Goal: Task Accomplishment & Management: Manage account settings

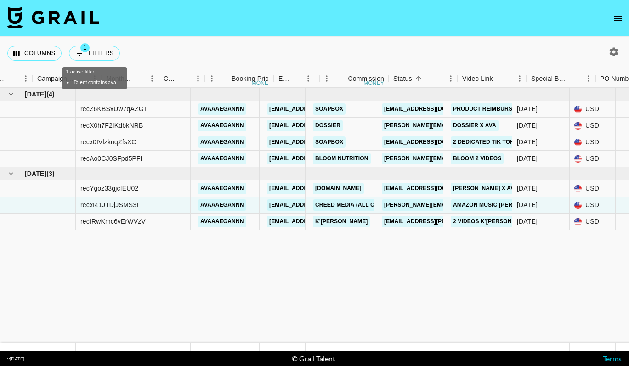
click at [89, 61] on body "Columns 1 Filters + Booking Month Due Airtable ID Talent Manager Client [PERSON…" at bounding box center [314, 183] width 629 height 366
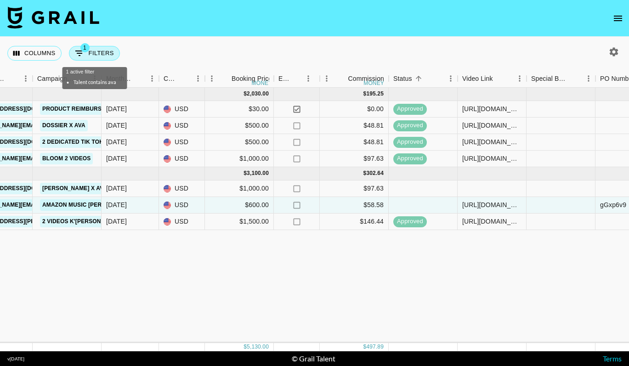
click at [89, 55] on button "1 Filters" at bounding box center [94, 53] width 51 height 15
select select "talentName"
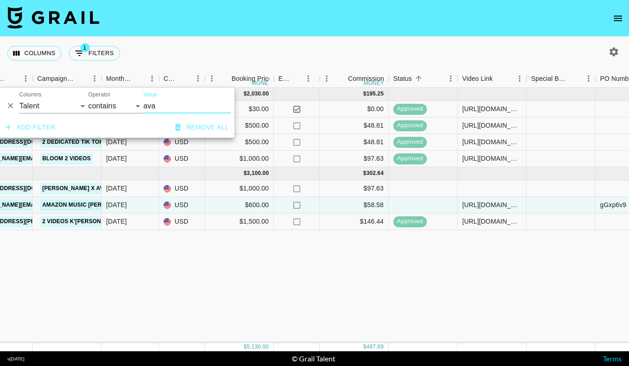
drag, startPoint x: 158, startPoint y: 106, endPoint x: 126, endPoint y: 102, distance: 31.9
click at [128, 103] on div "And Or Columns Grail Platform ID Airtable ID Talent Manager Client [PERSON_NAME…" at bounding box center [117, 102] width 234 height 29
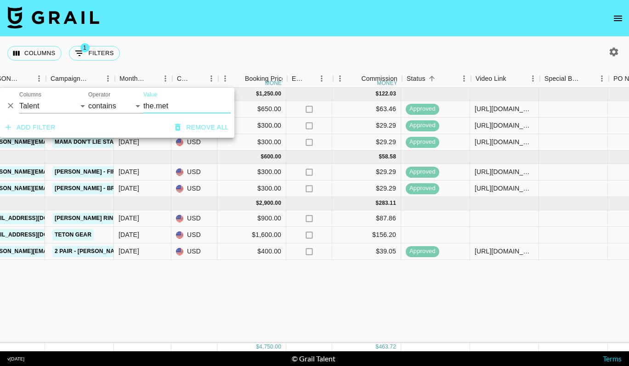
scroll to position [0, 397]
type input "the.met"
click at [480, 220] on div at bounding box center [505, 218] width 69 height 17
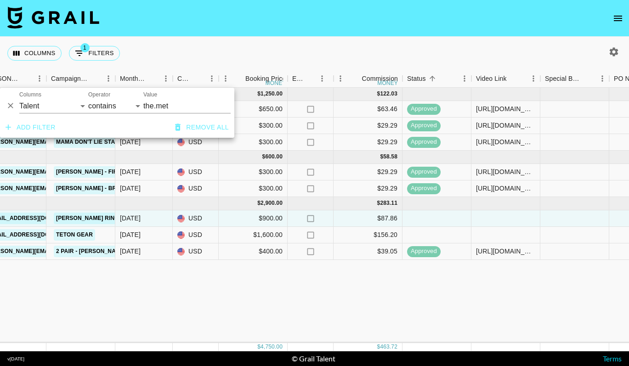
click at [480, 220] on div at bounding box center [505, 218] width 69 height 17
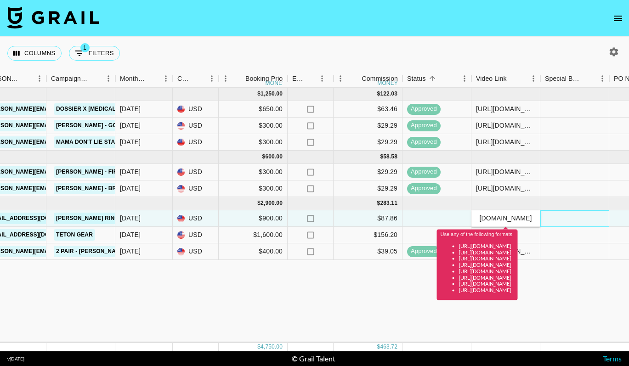
scroll to position [0, 0]
click at [556, 211] on div at bounding box center [574, 218] width 69 height 17
drag, startPoint x: 479, startPoint y: 220, endPoint x: 522, endPoint y: 220, distance: 42.7
click at [522, 220] on input "[URL][DOMAIN_NAME]" at bounding box center [506, 218] width 68 height 7
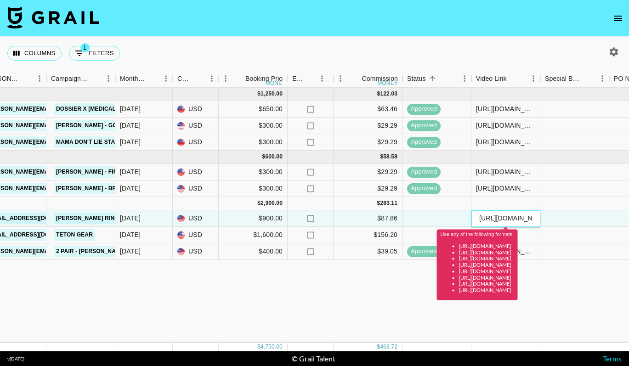
drag, startPoint x: 531, startPoint y: 220, endPoint x: 459, endPoint y: 207, distance: 72.8
click at [459, 207] on div "[DATE] ( 3 ) $ 1,250.00 $ 122.03 recROvIkmPkarSACO the.metcalfes [EMAIL_ADDRESS…" at bounding box center [366, 174] width 1526 height 172
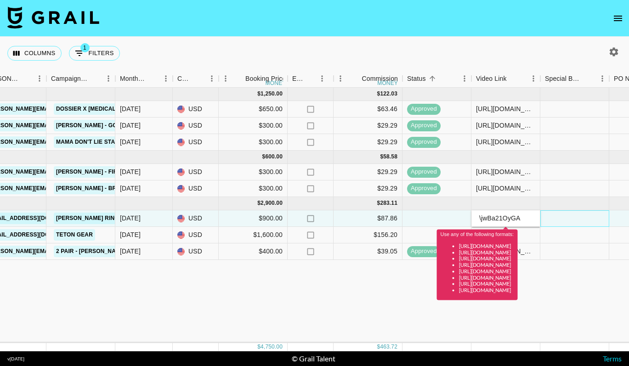
click at [544, 216] on div at bounding box center [574, 218] width 69 height 17
drag, startPoint x: 527, startPoint y: 220, endPoint x: 466, endPoint y: 216, distance: 60.8
click at [467, 216] on div "recNHv9erpX8xfyoR the.metcalfes [EMAIL_ADDRESS][DOMAIN_NAME] DR Group Company L…" at bounding box center [366, 218] width 1526 height 17
paste input "[URL][DOMAIN_NAME][DOMAIN_NAME]"
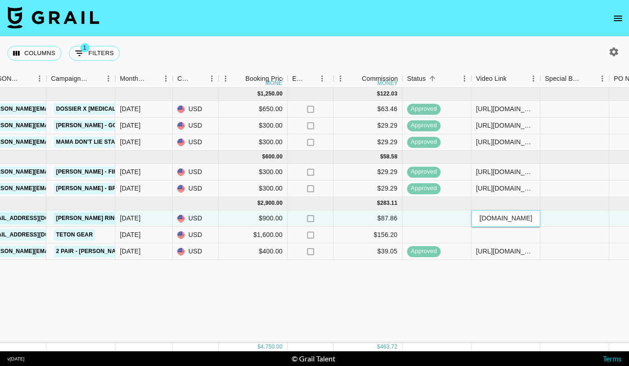
type input "[URL][DOMAIN_NAME][DOMAIN_NAME]"
click at [579, 216] on div at bounding box center [574, 218] width 69 height 17
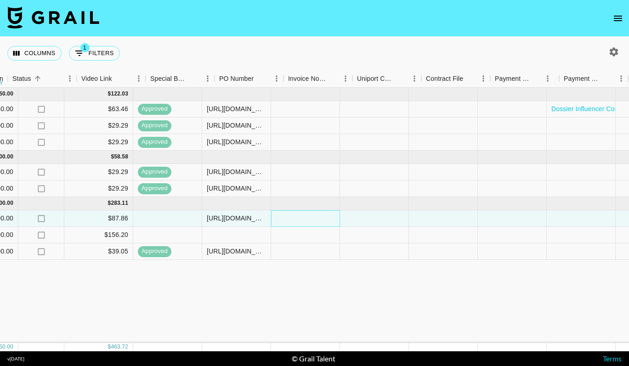
scroll to position [0, 822]
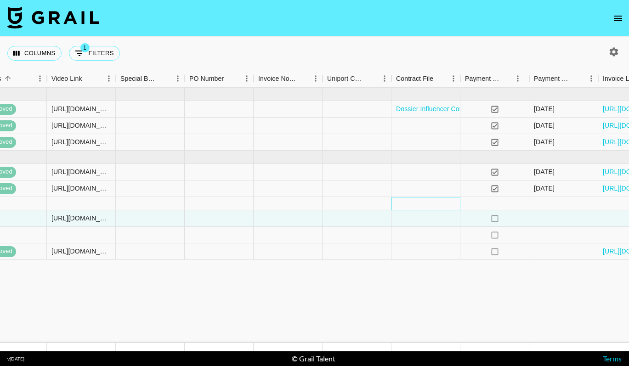
click at [451, 210] on div at bounding box center [426, 203] width 69 height 13
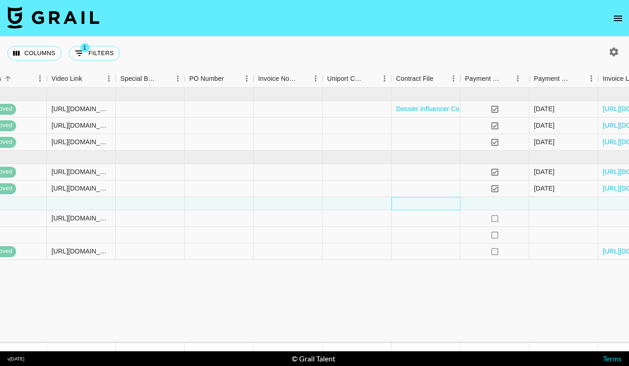
click at [451, 210] on div at bounding box center [426, 203] width 69 height 13
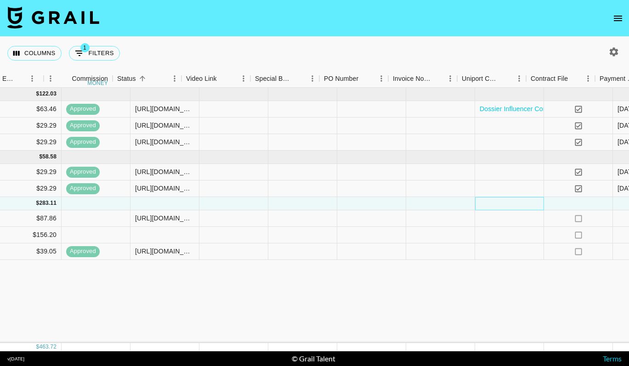
scroll to position [0, 743]
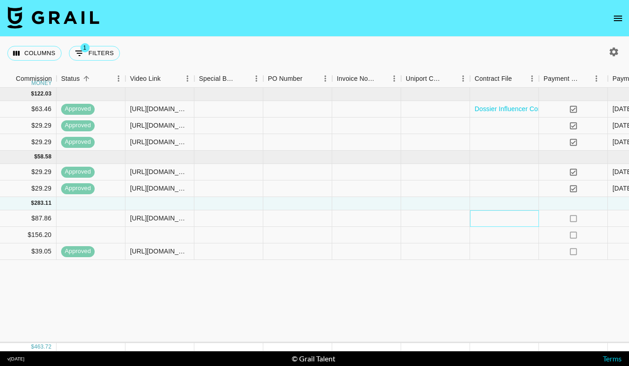
click at [506, 221] on div at bounding box center [504, 218] width 69 height 17
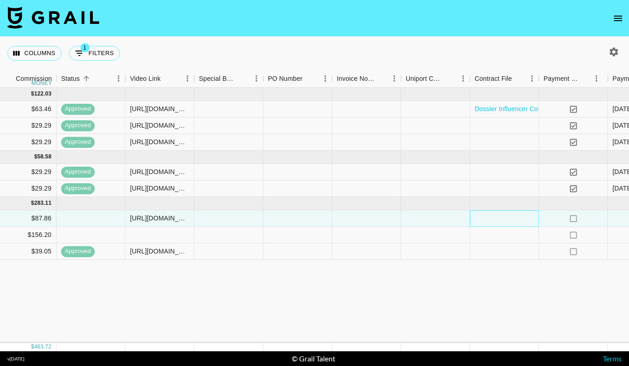
click at [506, 221] on div at bounding box center [504, 218] width 69 height 17
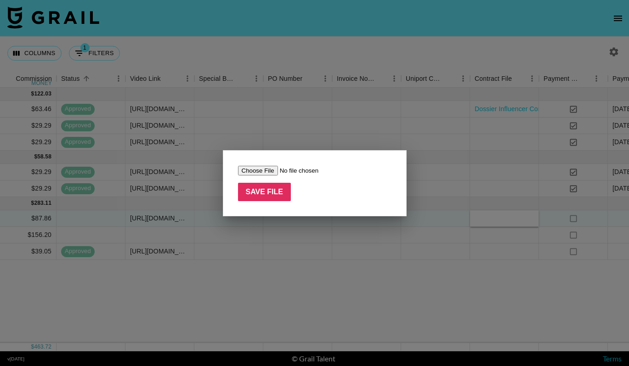
click at [257, 175] on form "Save File" at bounding box center [314, 183] width 153 height 36
click at [260, 172] on input "file" at bounding box center [296, 171] width 116 height 10
type input "C:\fakepath\Grail Talent：[PERSON_NAME] Ring Agency Collaboration Agreement @sad…"
click at [250, 185] on input "Save File" at bounding box center [264, 192] width 53 height 18
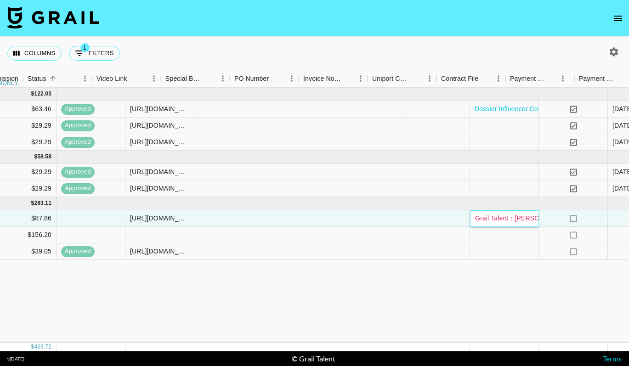
scroll to position [0, 897]
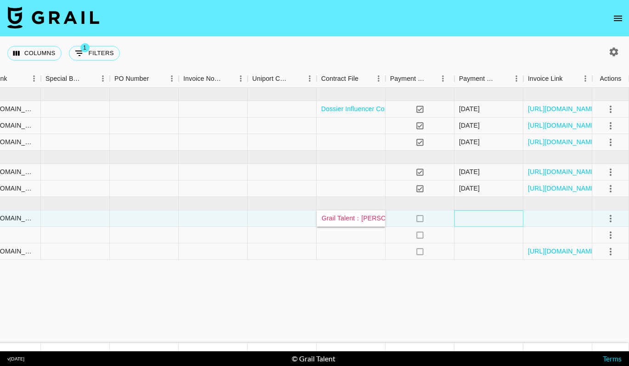
click at [488, 219] on div at bounding box center [488, 218] width 69 height 17
click at [611, 219] on icon "select merge strategy" at bounding box center [610, 218] width 11 height 11
click at [589, 295] on ul "Confirm Decline Draft Created Cancel Approve" at bounding box center [599, 272] width 60 height 90
click at [580, 306] on div "Approve" at bounding box center [591, 304] width 28 height 11
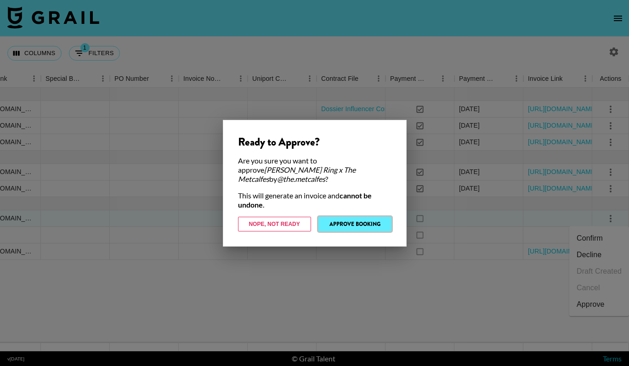
click at [382, 217] on button "Approve Booking" at bounding box center [354, 224] width 73 height 15
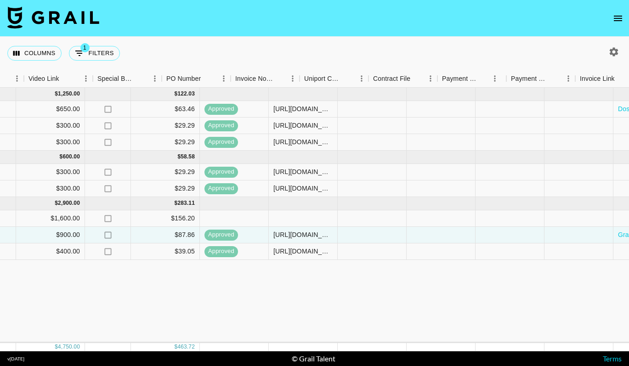
scroll to position [0, 524]
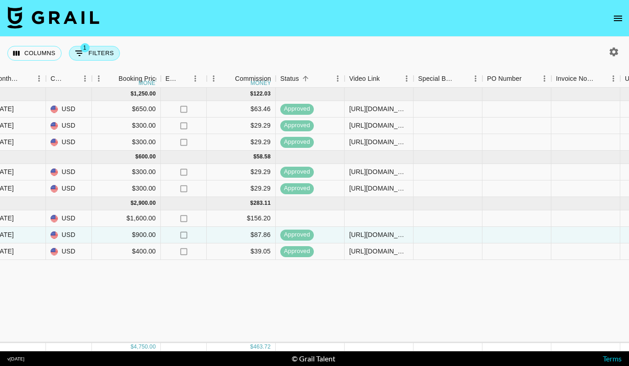
click at [108, 53] on button "1 Filters" at bounding box center [94, 53] width 51 height 15
select select "talentName"
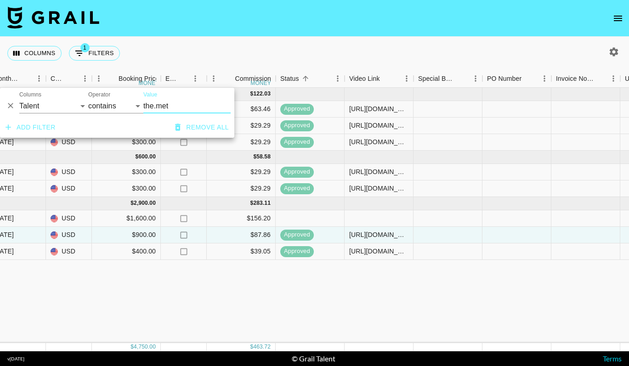
drag, startPoint x: 173, startPoint y: 108, endPoint x: 127, endPoint y: 103, distance: 45.7
click at [127, 103] on div "And Or Columns Grail Platform ID Airtable ID Talent Manager Client [PERSON_NAME…" at bounding box center [117, 102] width 234 height 29
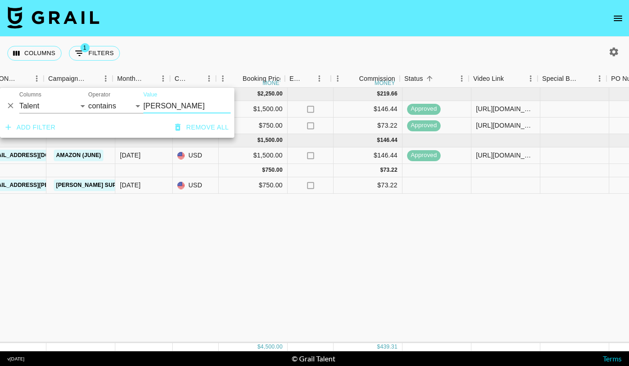
scroll to position [0, 400]
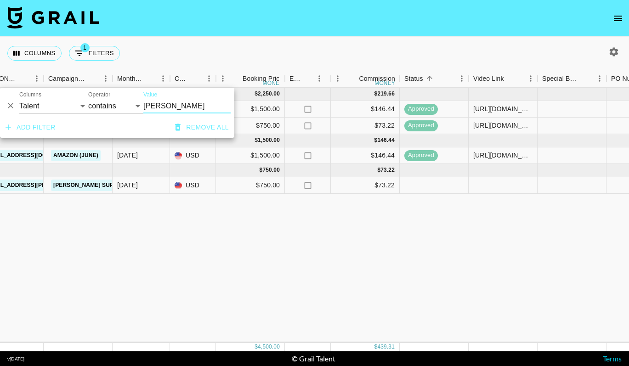
type input "[PERSON_NAME]"
click at [483, 189] on div at bounding box center [503, 185] width 69 height 17
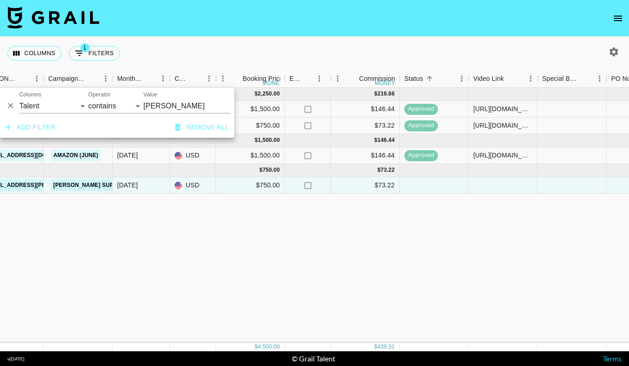
click at [483, 189] on div at bounding box center [503, 185] width 69 height 17
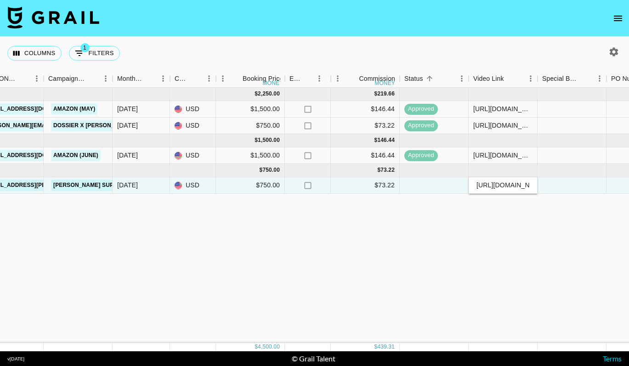
scroll to position [0, 221]
type input "[URL][DOMAIN_NAME]"
click at [579, 180] on div at bounding box center [572, 185] width 69 height 17
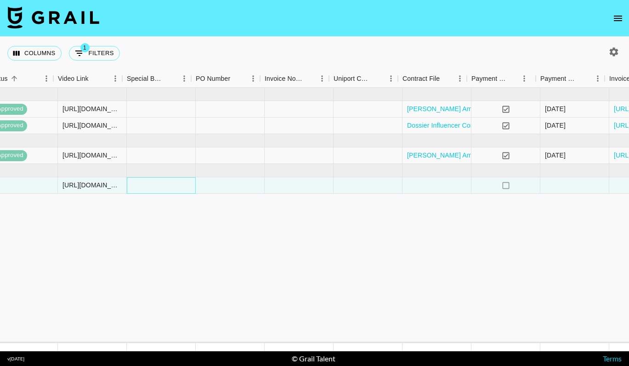
scroll to position [0, 830]
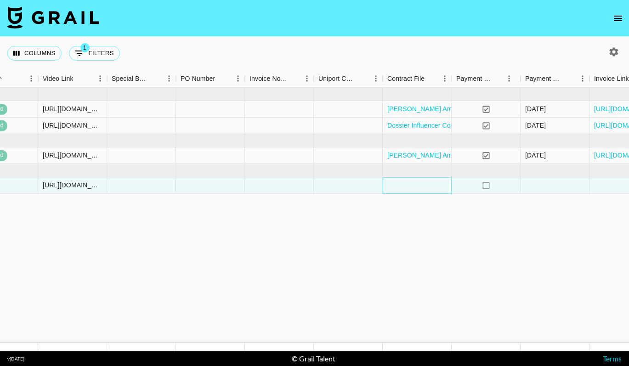
click at [435, 185] on div at bounding box center [417, 185] width 69 height 17
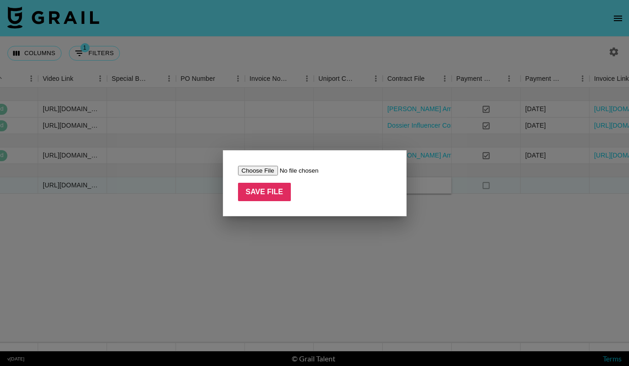
click at [257, 165] on div "Save File" at bounding box center [315, 183] width 184 height 66
click at [257, 170] on input "file" at bounding box center [296, 171] width 116 height 10
type input "C:\fakepath\Target Campaign Influencer Contract - [PERSON_NAME] .pdf"
click at [266, 195] on input "Save File" at bounding box center [264, 192] width 53 height 18
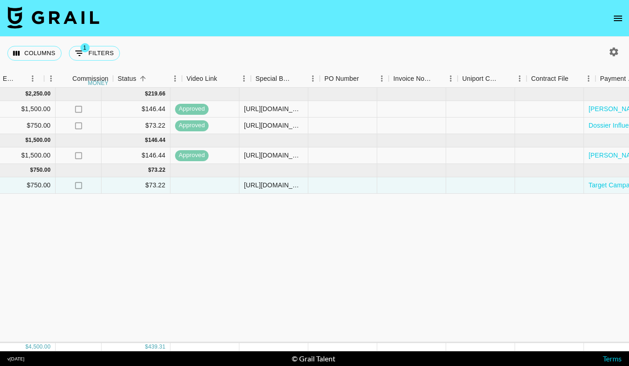
scroll to position [0, 897]
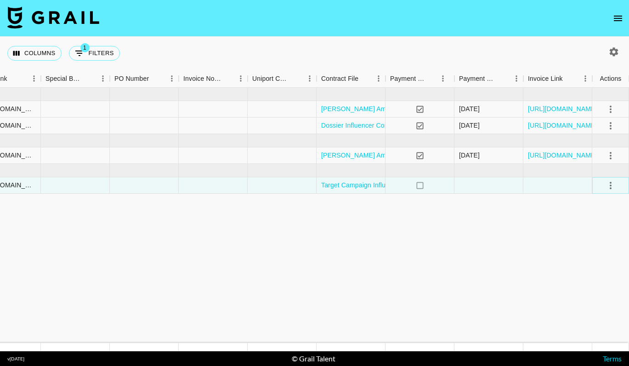
click at [611, 183] on icon "select merge strategy" at bounding box center [610, 185] width 11 height 11
click at [585, 265] on li "Approve" at bounding box center [599, 271] width 60 height 17
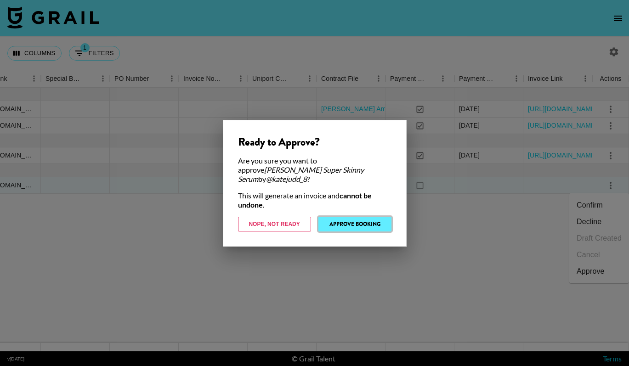
click at [364, 221] on button "Approve Booking" at bounding box center [354, 224] width 73 height 15
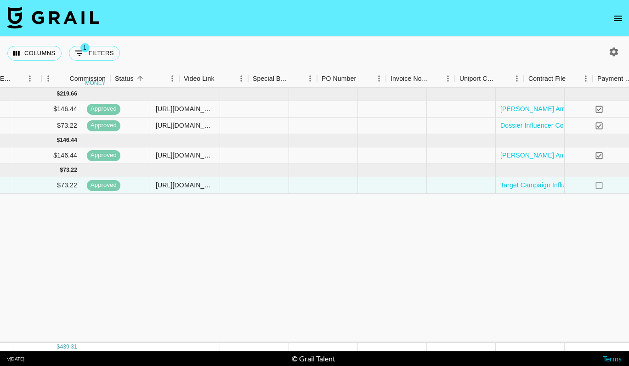
scroll to position [0, 656]
